Goal: Task Accomplishment & Management: Manage account settings

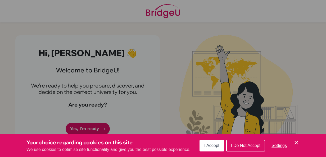
click at [218, 145] on span "I Accept" at bounding box center [211, 146] width 15 height 5
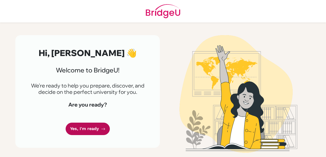
click at [79, 127] on link "Yes, I'm ready" at bounding box center [88, 129] width 44 height 12
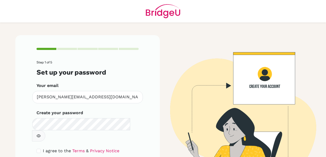
scroll to position [28, 0]
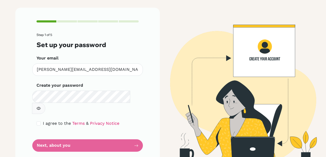
click at [41, 106] on icon "button" at bounding box center [39, 108] width 4 height 4
click at [37, 122] on input "checkbox" at bounding box center [39, 124] width 4 height 4
checkbox input "true"
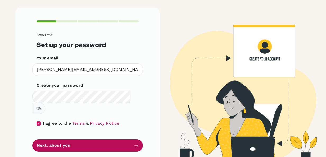
click at [55, 140] on button "Next, about you" at bounding box center [87, 146] width 111 height 12
